Goal: Task Accomplishment & Management: Manage account settings

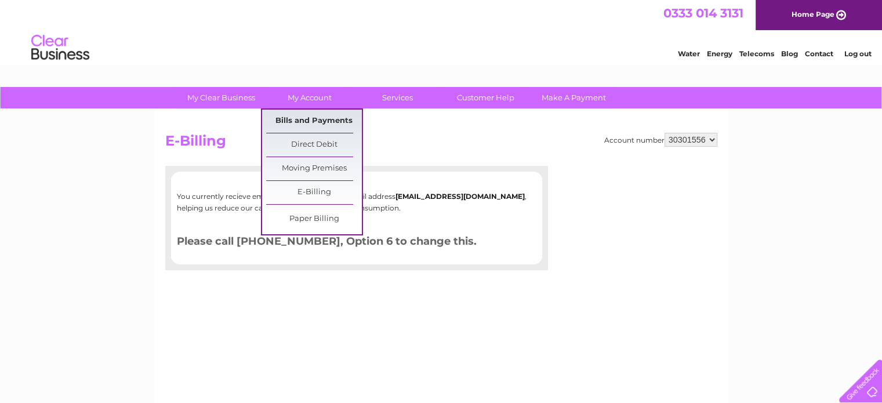
click at [302, 117] on link "Bills and Payments" at bounding box center [314, 121] width 96 height 23
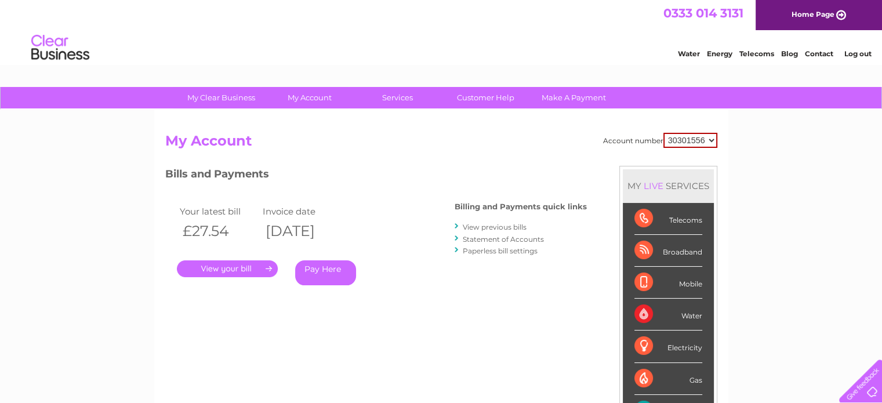
click at [224, 267] on link "." at bounding box center [227, 268] width 101 height 17
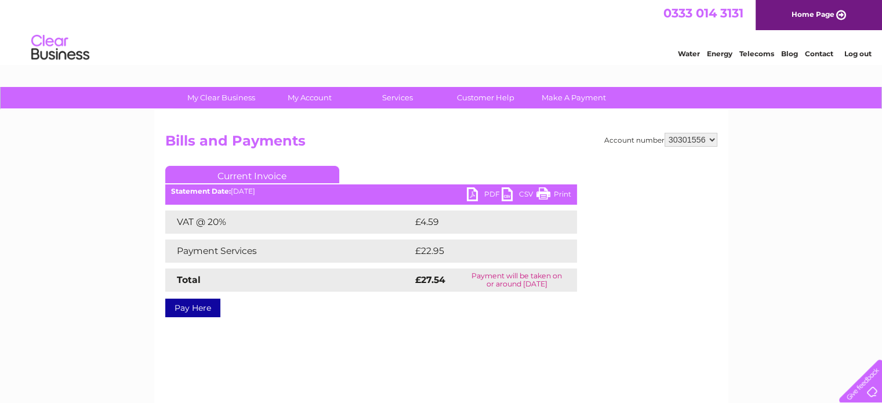
click at [467, 193] on link "PDF" at bounding box center [484, 195] width 35 height 17
